Goal: Information Seeking & Learning: Learn about a topic

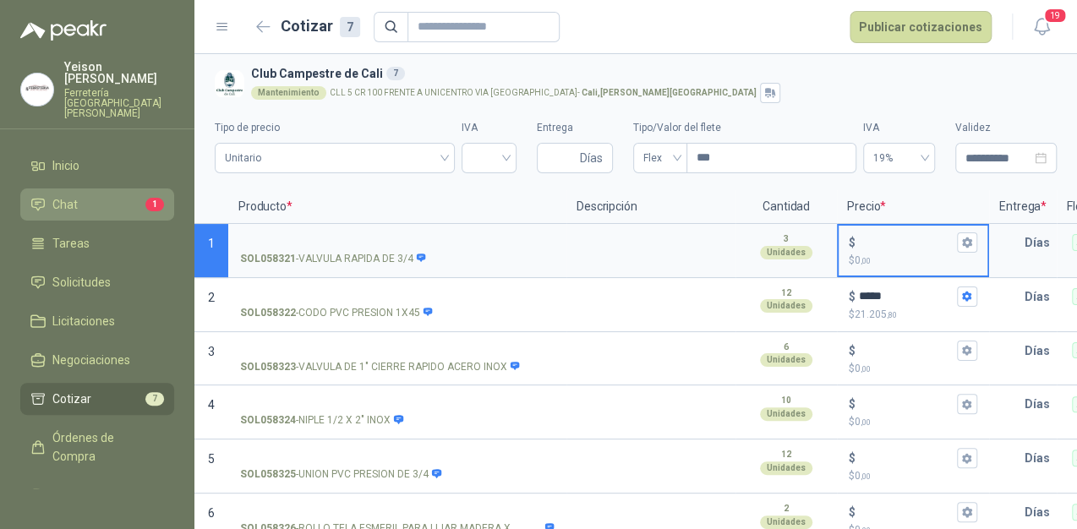
click at [89, 195] on li "Chat 1" at bounding box center [97, 204] width 134 height 19
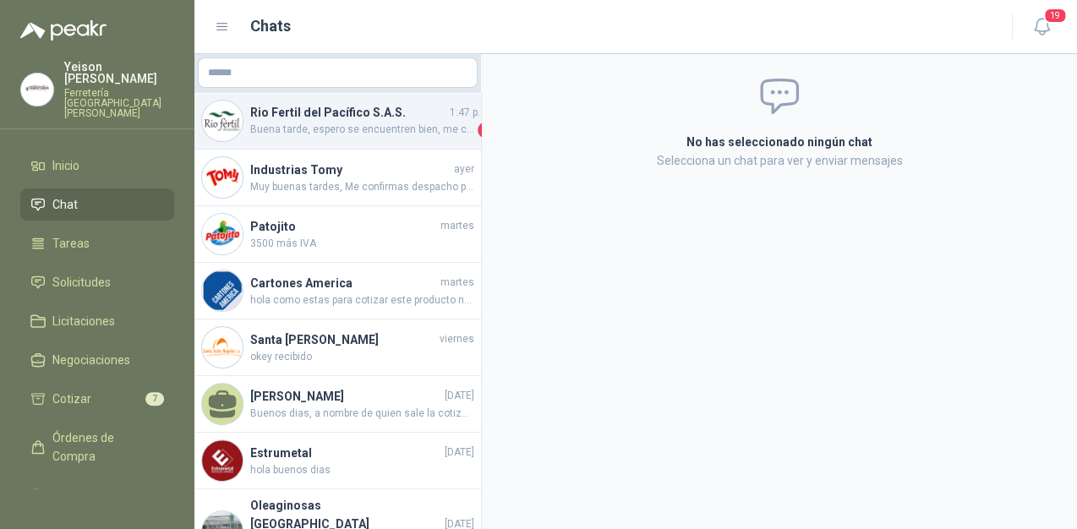
click at [336, 135] on span "Buena tarde, espero se encuentren bien, me confirma por favor, el material se p…" at bounding box center [362, 130] width 224 height 17
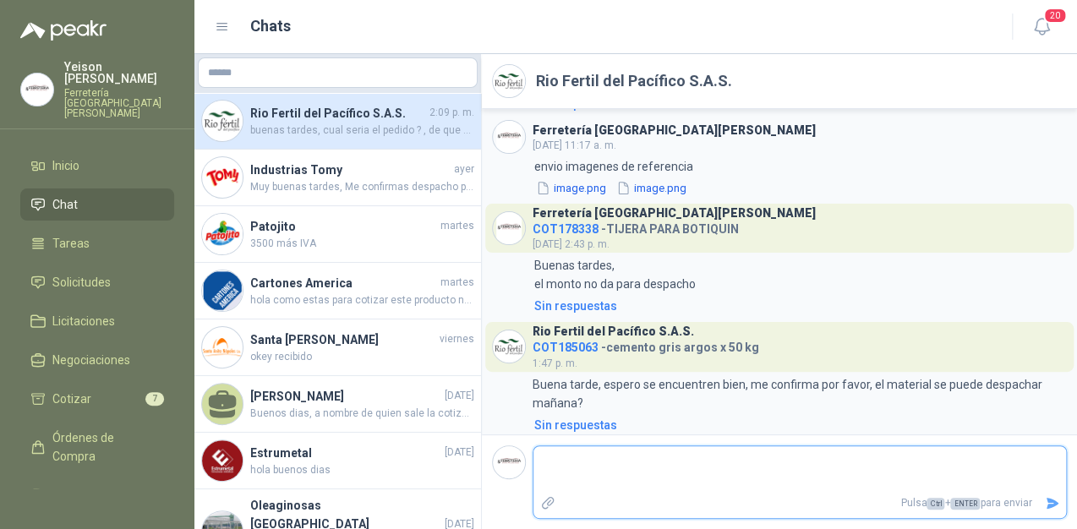
scroll to position [2036, 0]
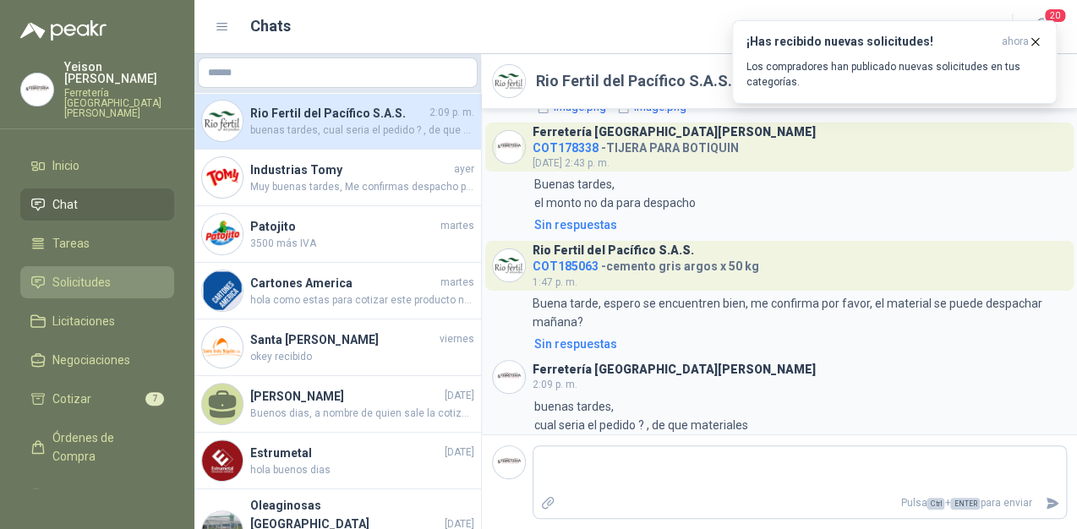
click at [91, 273] on span "Solicitudes" at bounding box center [81, 282] width 58 height 19
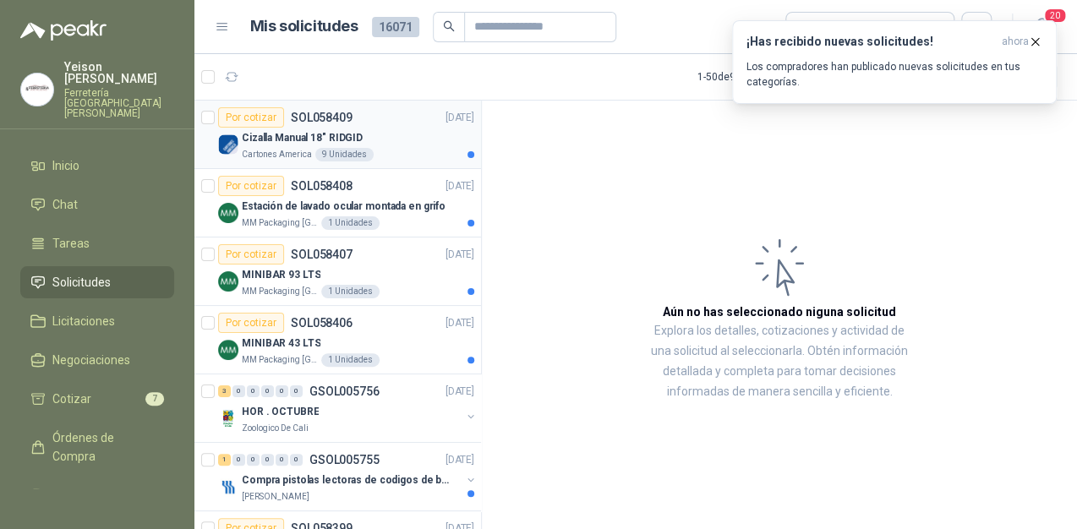
click at [364, 134] on div "Cizalla Manual 18" RIDGID" at bounding box center [358, 138] width 232 height 20
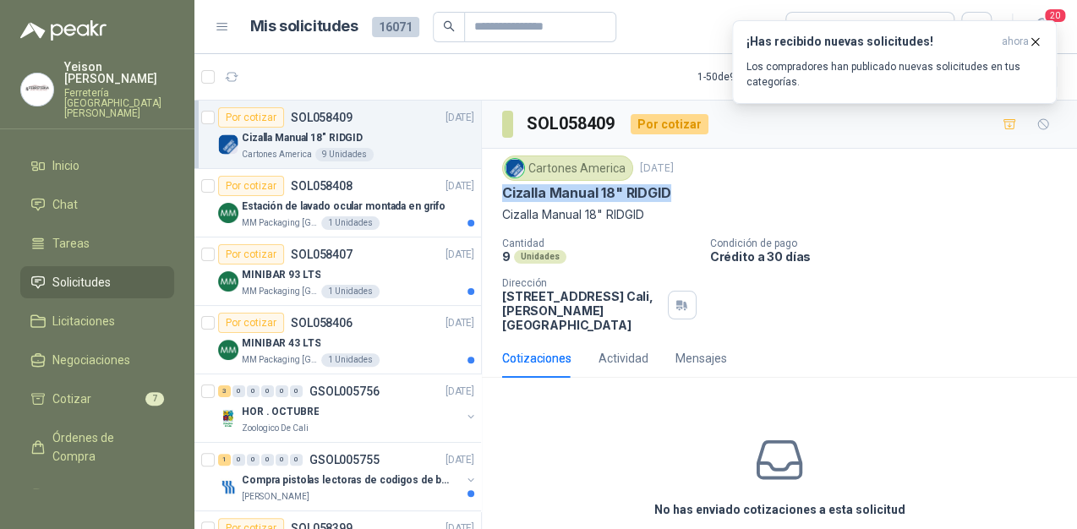
drag, startPoint x: 672, startPoint y: 195, endPoint x: 495, endPoint y: 191, distance: 176.7
click at [495, 191] on div "Cartones America [DATE] Cizalla Manual 18" RIDGID Cizalla Manual 18" RIDGID Can…" at bounding box center [779, 244] width 595 height 190
drag, startPoint x: 495, startPoint y: 191, endPoint x: 568, endPoint y: 193, distance: 72.7
copy p "Cizalla Manual 18" RIDGID"
click at [543, 208] on p "Cizalla Manual 18" RIDGID" at bounding box center [779, 214] width 555 height 19
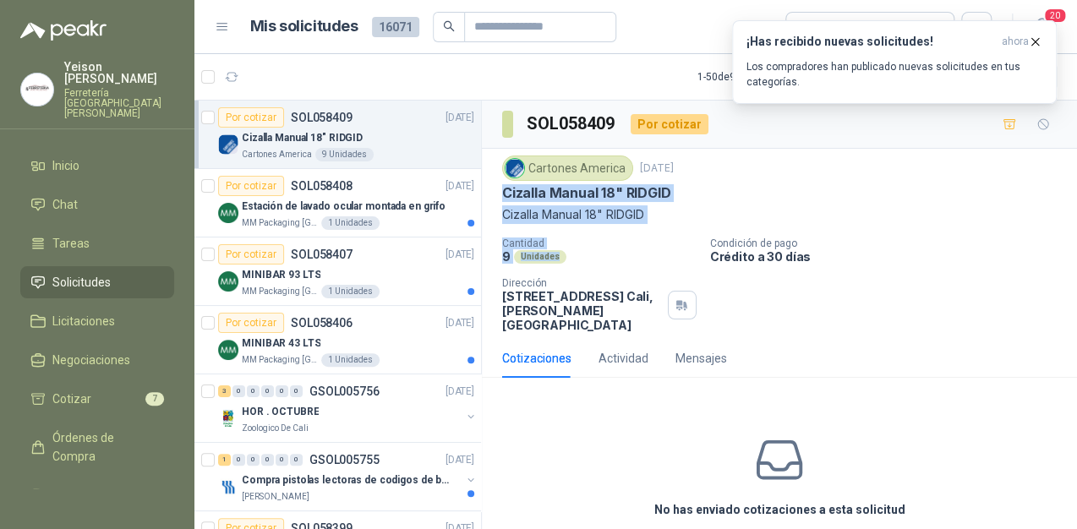
drag, startPoint x: 499, startPoint y: 184, endPoint x: 572, endPoint y: 260, distance: 105.2
click at [572, 260] on div "Cartones America [DATE] Cizalla Manual 18" RIDGID Cizalla Manual 18" RIDGID Can…" at bounding box center [779, 244] width 595 height 190
copy div "Cizalla Manual 18" RIDGID Cizalla Manual 18" RIDGID Cantidad 9 Unidades"
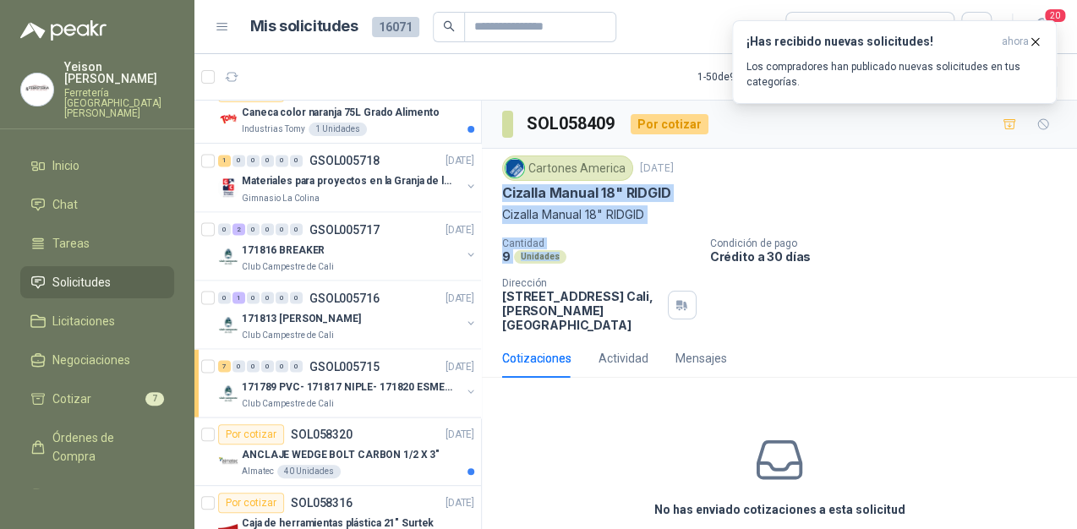
scroll to position [1082, 0]
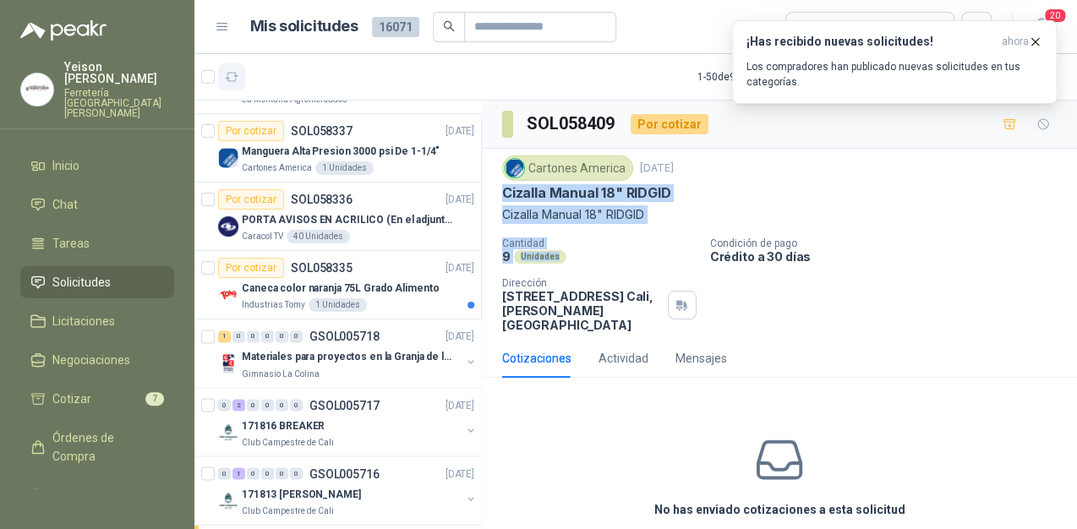
click at [235, 74] on icon "button" at bounding box center [232, 77] width 14 height 14
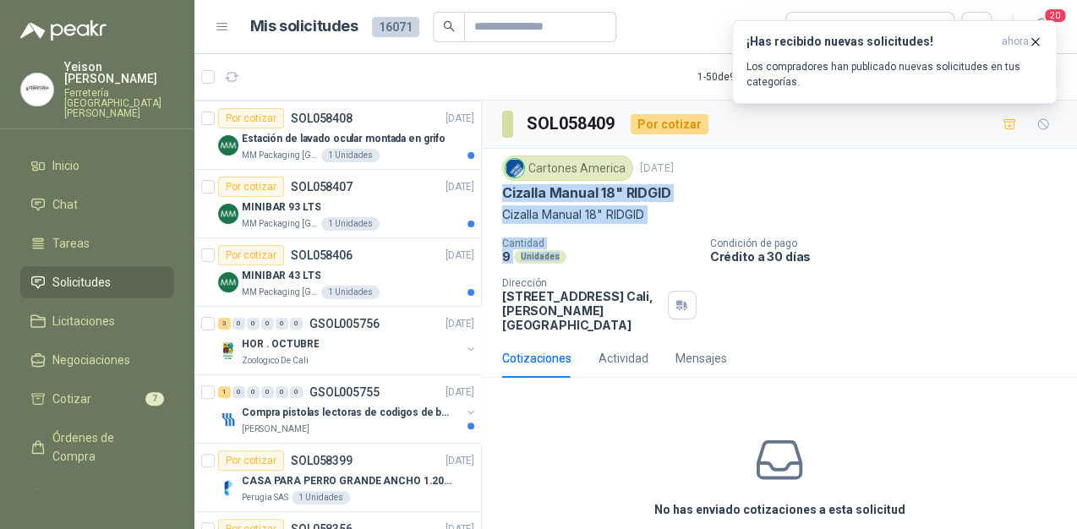
scroll to position [0, 0]
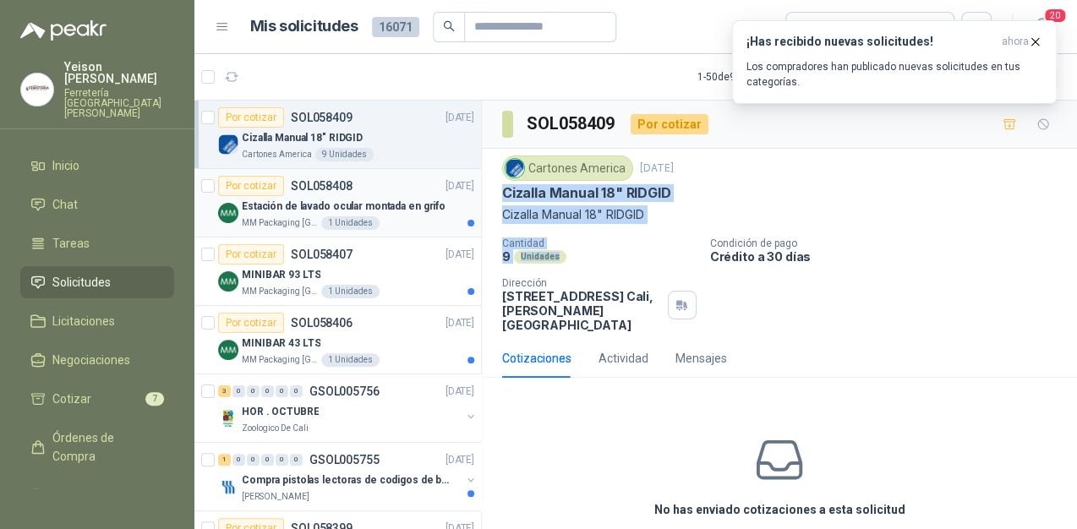
click at [388, 203] on p "Estación de lavado ocular montada en grifo" at bounding box center [344, 207] width 204 height 16
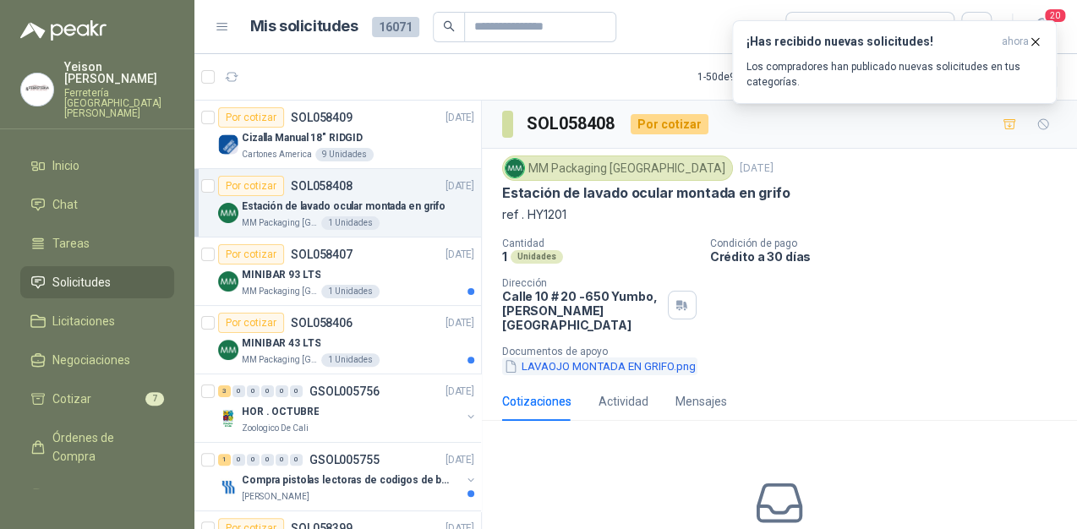
click at [584, 358] on button "LAVAOJO MONTADA EN GRIFO.png" at bounding box center [599, 367] width 195 height 18
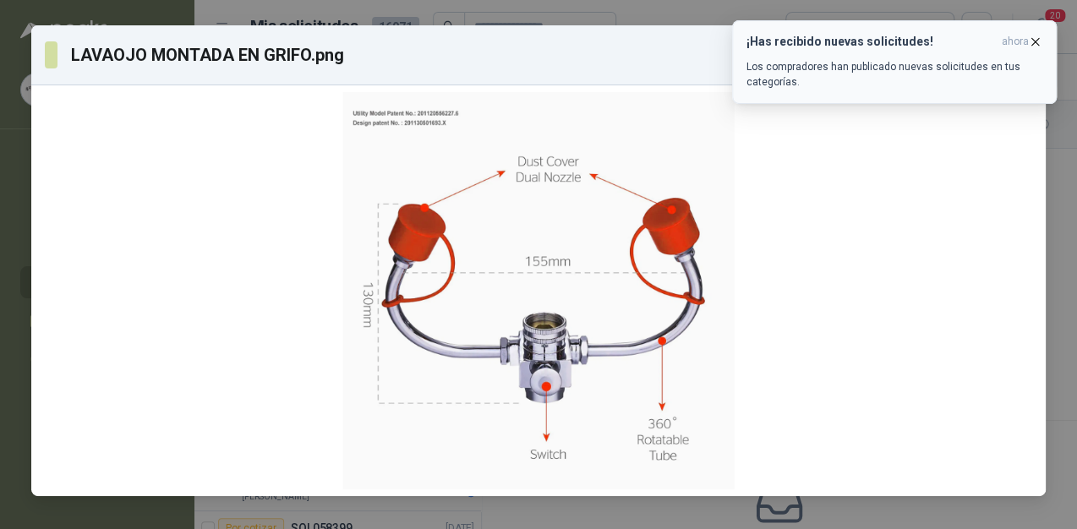
click at [1038, 46] on icon "button" at bounding box center [1035, 42] width 14 height 14
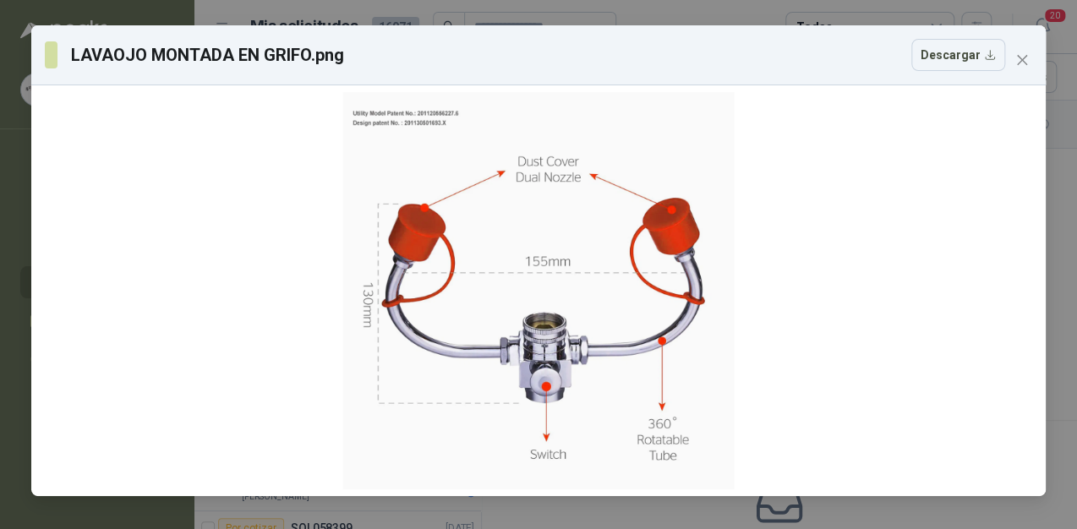
click at [1020, 62] on icon "close" at bounding box center [1022, 60] width 10 height 10
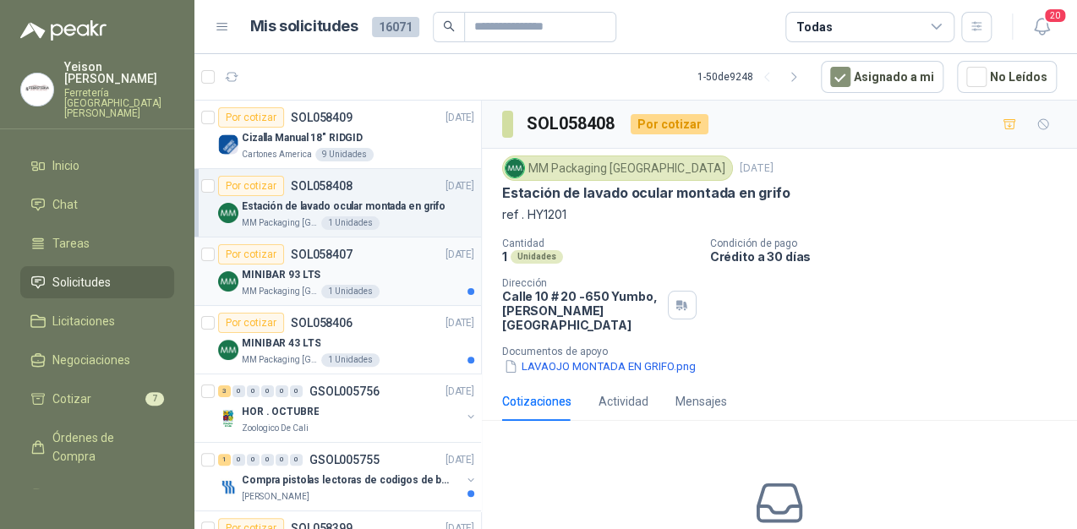
click at [338, 265] on div "MINIBAR 93 LTS" at bounding box center [358, 275] width 232 height 20
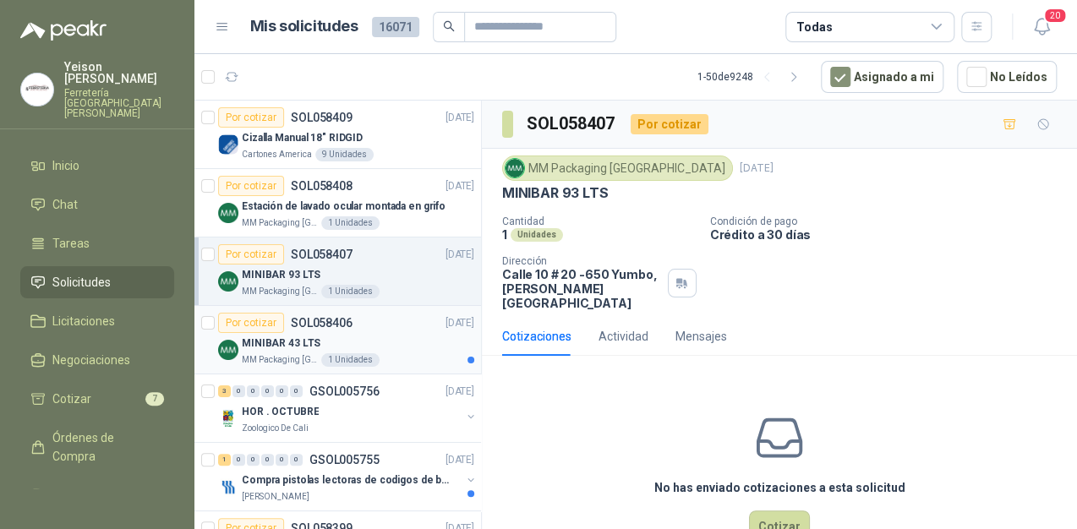
click at [298, 346] on p "MINIBAR 43 LTS" at bounding box center [281, 344] width 79 height 16
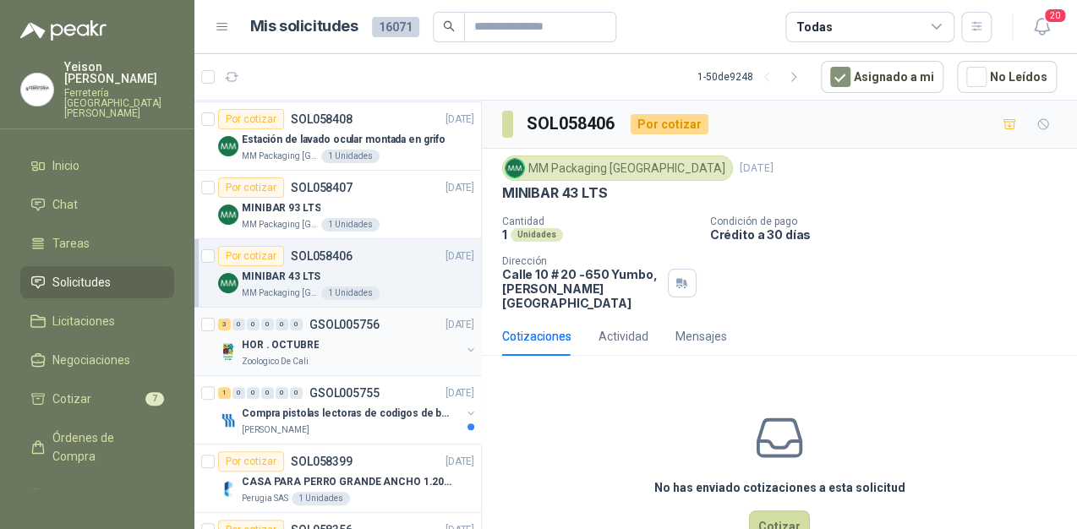
scroll to position [68, 0]
click at [325, 413] on p "Compra pistolas lectoras de codigos de barras" at bounding box center [347, 413] width 211 height 16
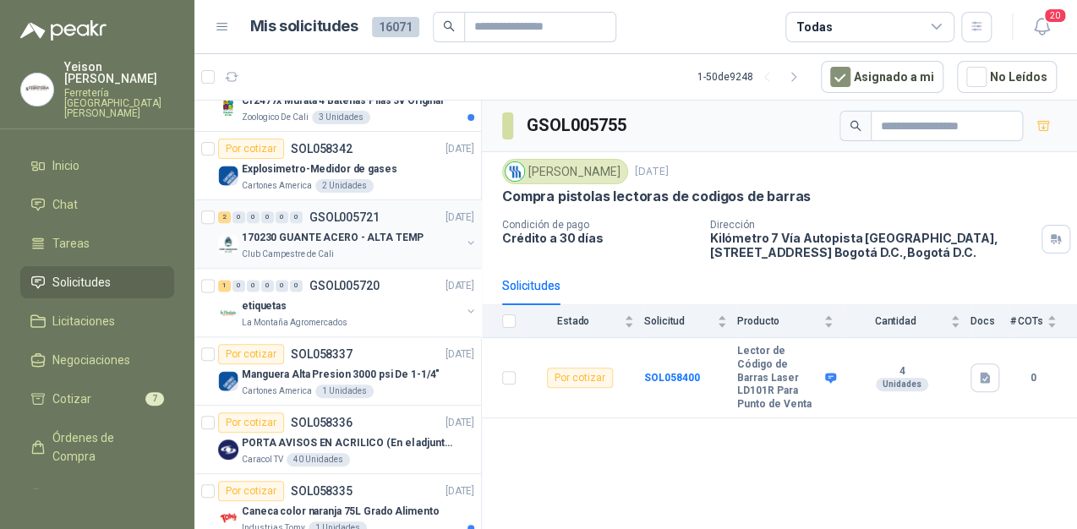
scroll to position [879, 0]
